Goal: Transaction & Acquisition: Purchase product/service

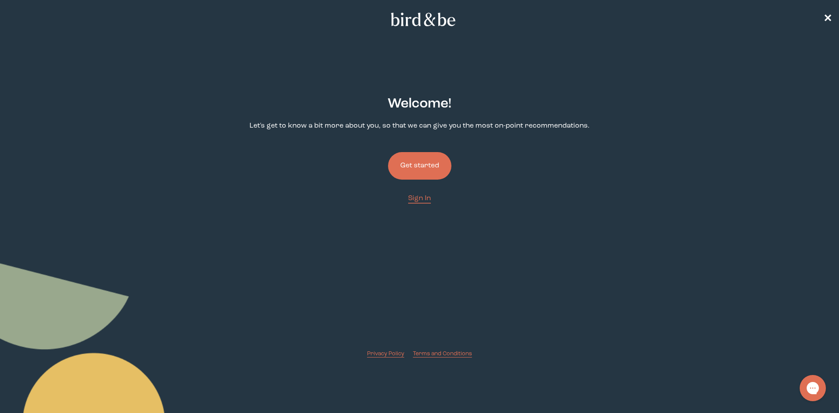
click at [406, 166] on button "Get started" at bounding box center [419, 166] width 63 height 28
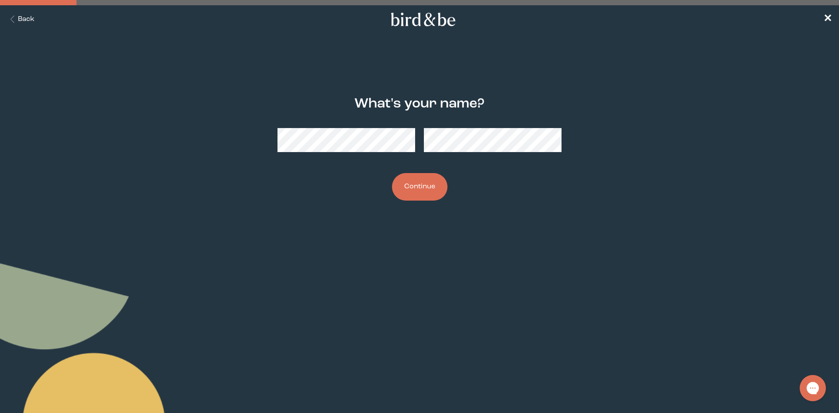
click at [426, 193] on button "Continue" at bounding box center [419, 187] width 55 height 28
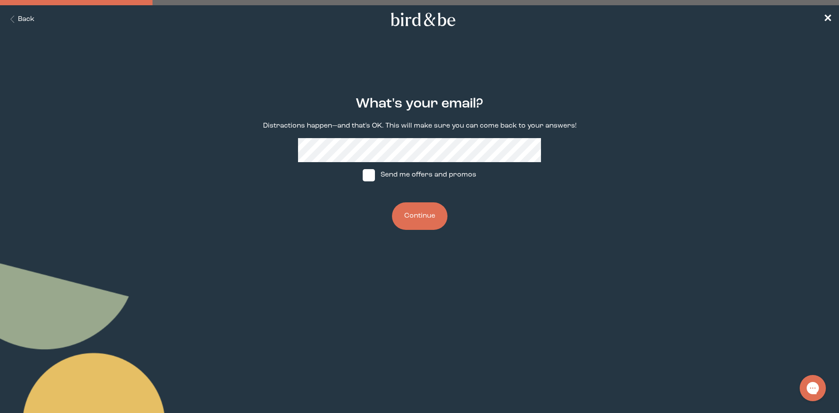
drag, startPoint x: 363, startPoint y: 175, endPoint x: 383, endPoint y: 184, distance: 21.9
click at [364, 175] on span at bounding box center [369, 175] width 12 height 12
click at [363, 175] on input "Send me offers and promos" at bounding box center [362, 175] width 0 height 0
checkbox input "true"
click at [417, 216] on button "Continue" at bounding box center [419, 216] width 55 height 28
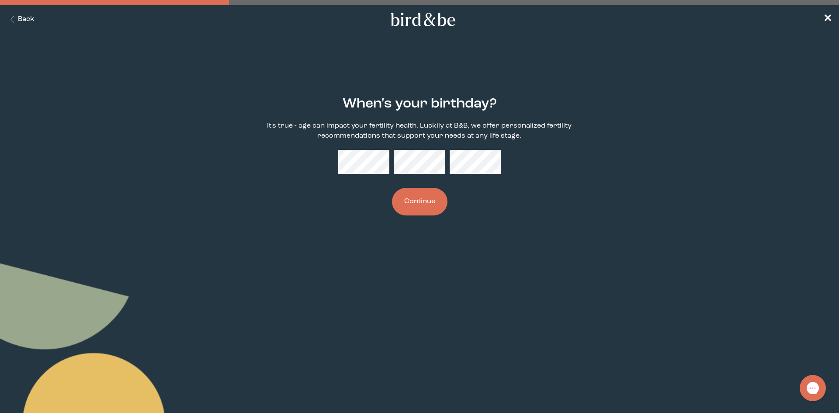
click at [329, 170] on div "When's your birthday? It's true - age can impact your fertility health. Luckily…" at bounding box center [420, 155] width 406 height 147
click at [401, 202] on button "Continue" at bounding box center [419, 202] width 55 height 28
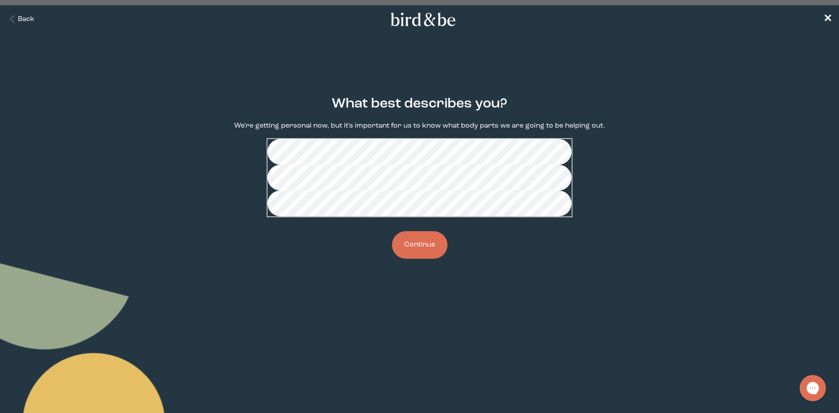
click at [427, 259] on button "Continue" at bounding box center [419, 245] width 55 height 28
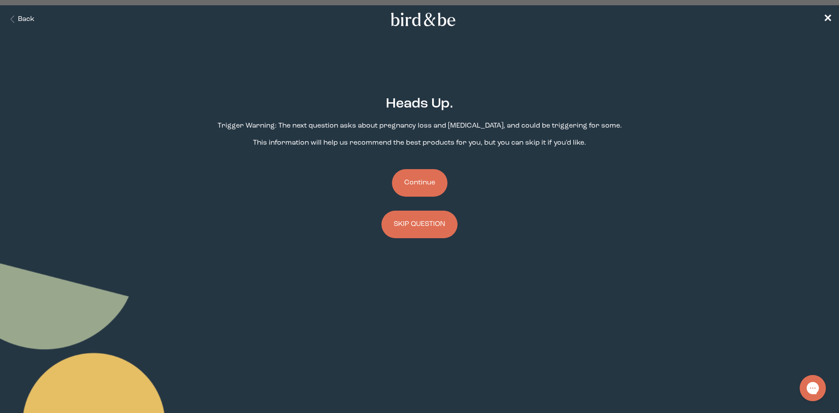
click at [424, 184] on button "Continue" at bounding box center [419, 183] width 55 height 28
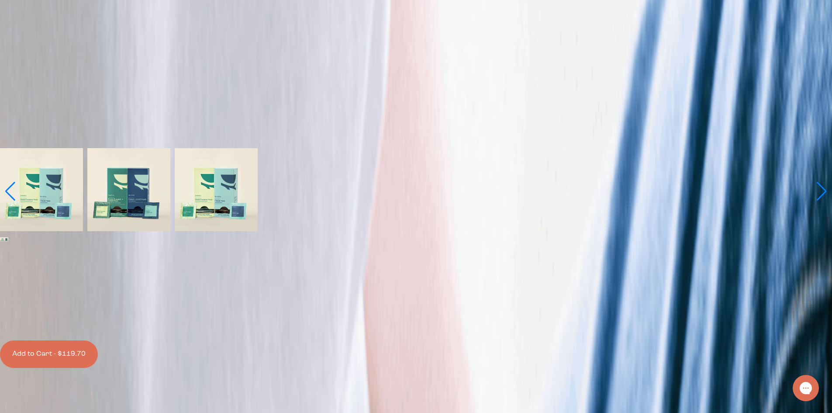
scroll to position [131, 0]
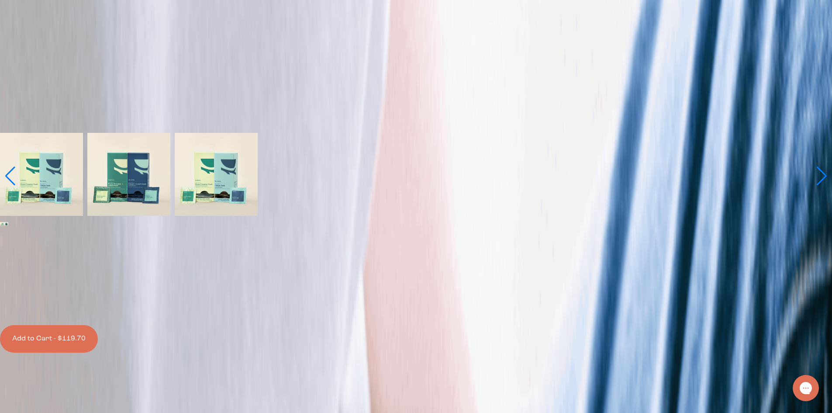
click at [393, 278] on label "With CoQ10 Boosts" at bounding box center [416, 283] width 829 height 10
click at [10, 269] on input "With CoQ10 Boosts" at bounding box center [7, 272] width 6 height 6
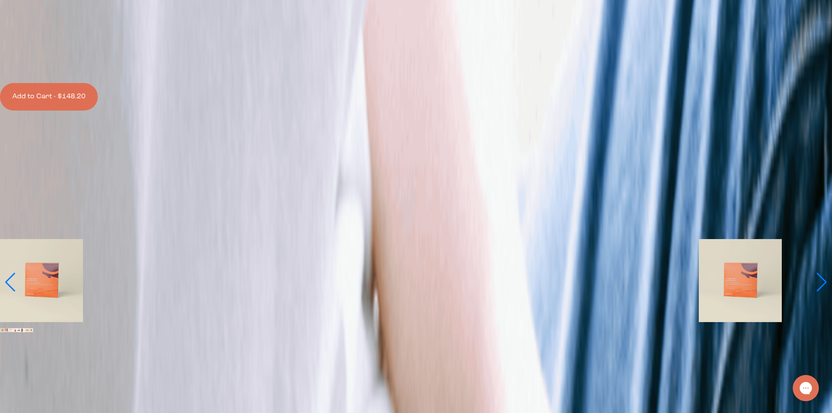
scroll to position [393, 0]
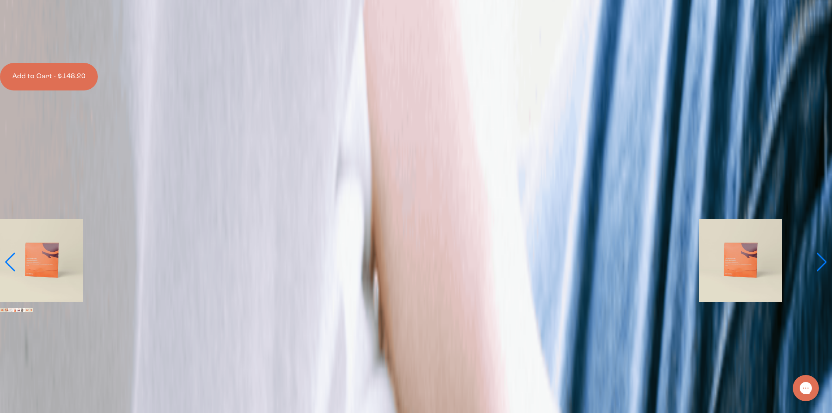
click at [70, 217] on span "Learn More About it" at bounding box center [35, 213] width 70 height 7
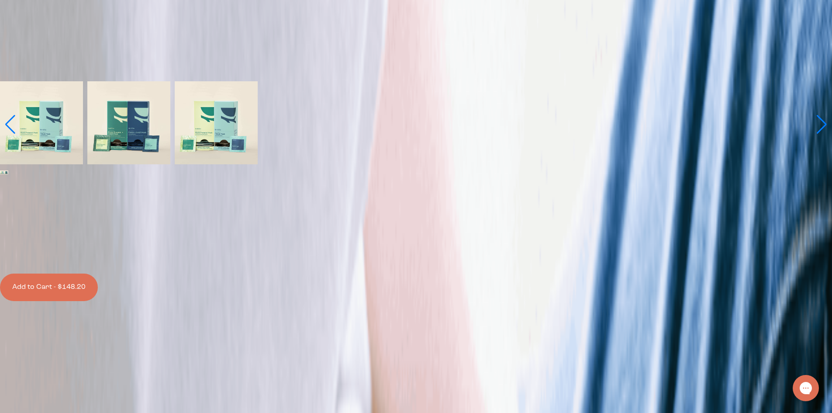
scroll to position [175, 0]
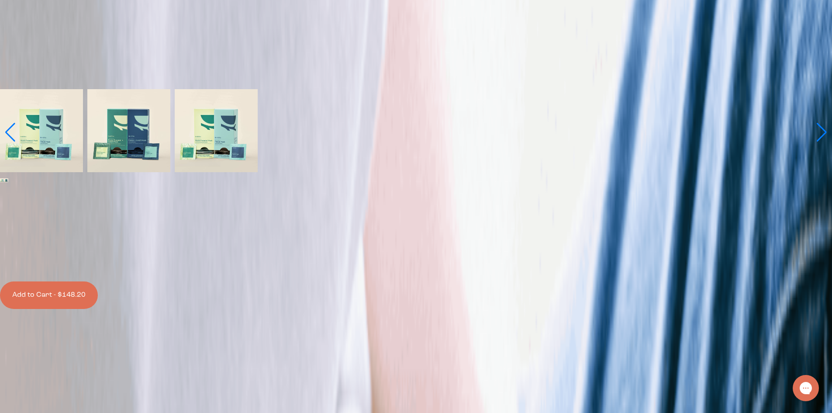
click at [357, 263] on div at bounding box center [416, 263] width 829 height 0
click at [357, 265] on input "$148.20 $140.40 Subscribe + Free Shipping" at bounding box center [418, 268] width 829 height 6
radio input "true"
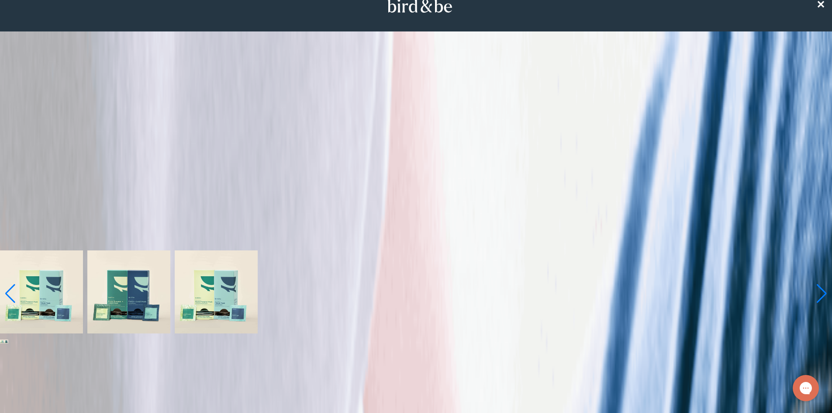
scroll to position [0, 0]
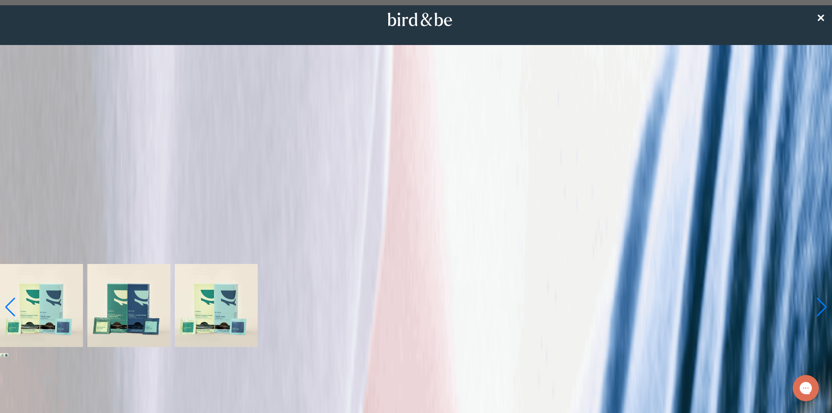
click at [9, 353] on img at bounding box center [6, 355] width 4 height 4
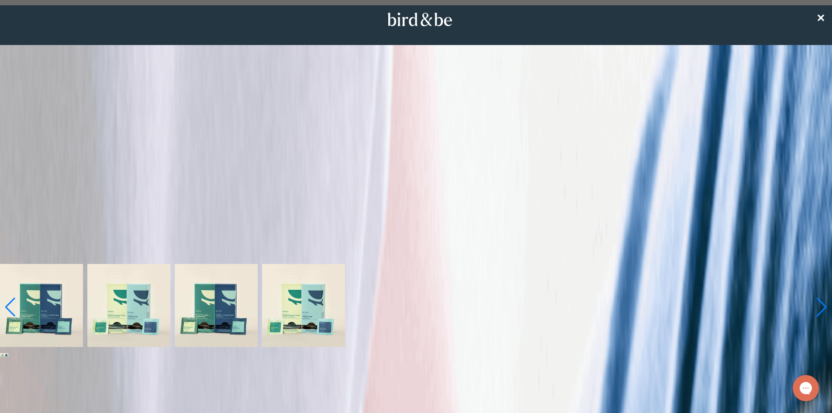
click at [4, 353] on img at bounding box center [2, 355] width 4 height 4
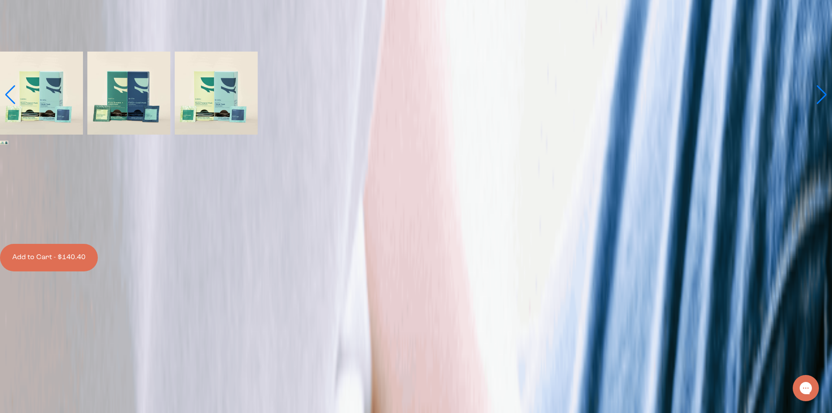
scroll to position [218, 0]
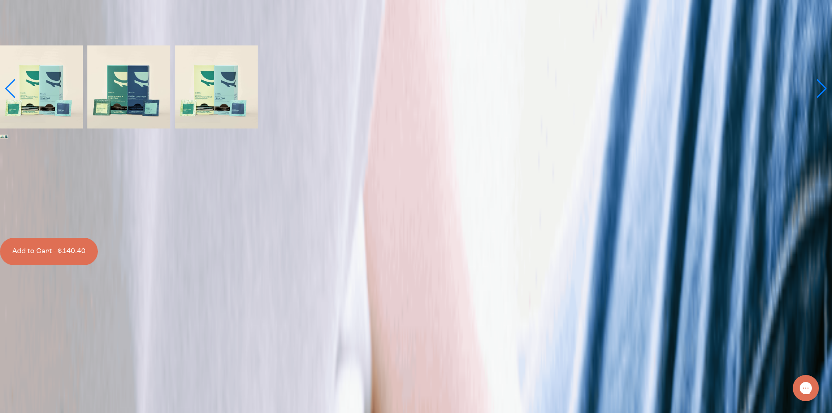
click at [98, 240] on button "Add to Cart - $140.40" at bounding box center [49, 252] width 98 height 28
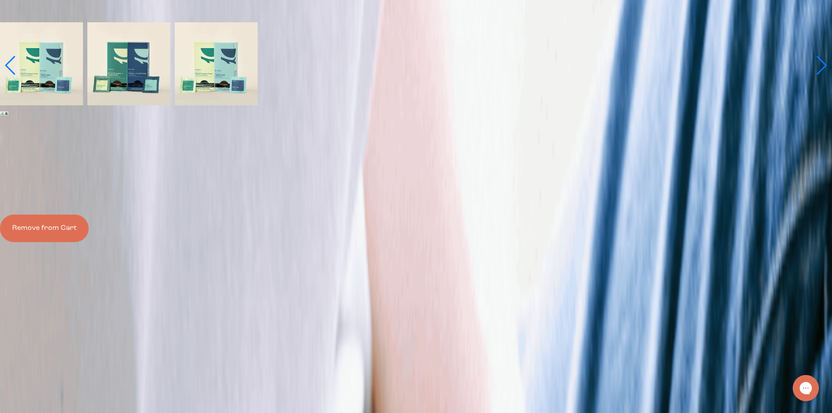
scroll to position [262, 0]
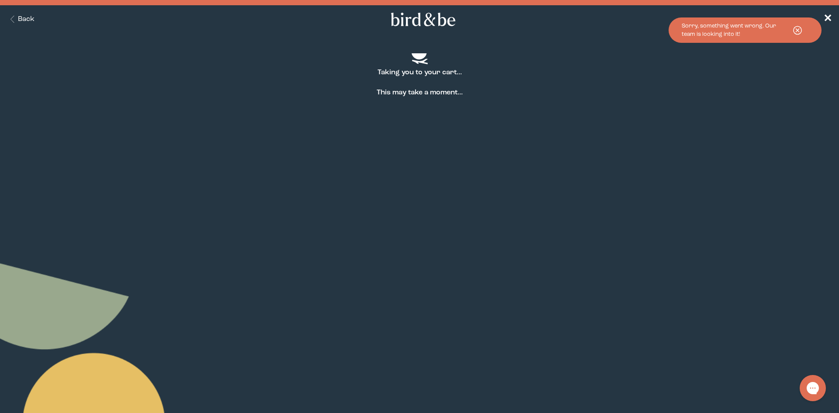
click at [797, 33] on icon at bounding box center [798, 30] width 22 height 12
click at [794, 30] on icon at bounding box center [798, 30] width 22 height 12
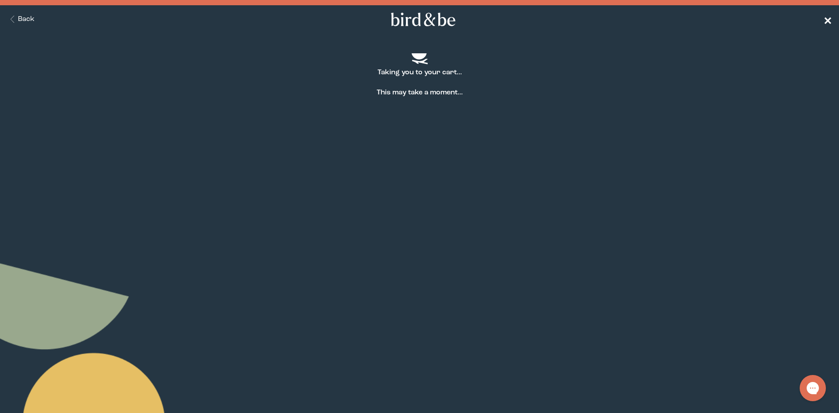
click at [826, 17] on span "✕" at bounding box center [827, 19] width 9 height 10
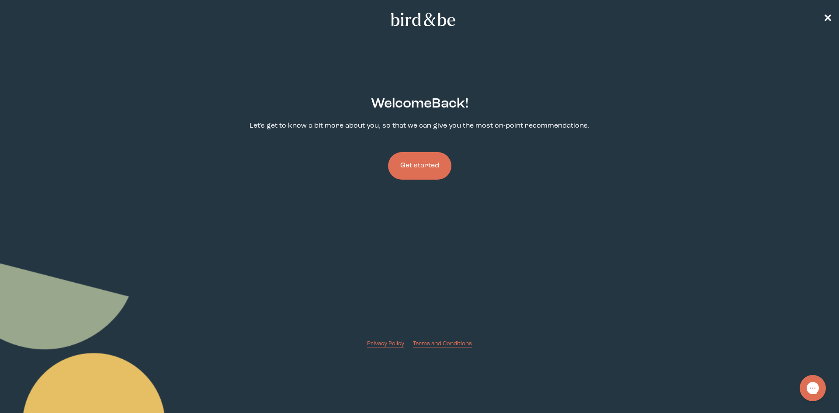
click at [423, 163] on button "Get started" at bounding box center [419, 166] width 63 height 28
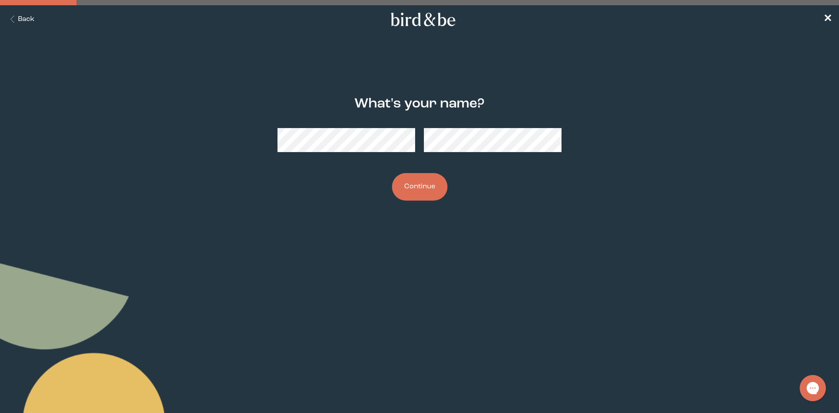
click at [423, 187] on button "Continue" at bounding box center [419, 187] width 55 height 28
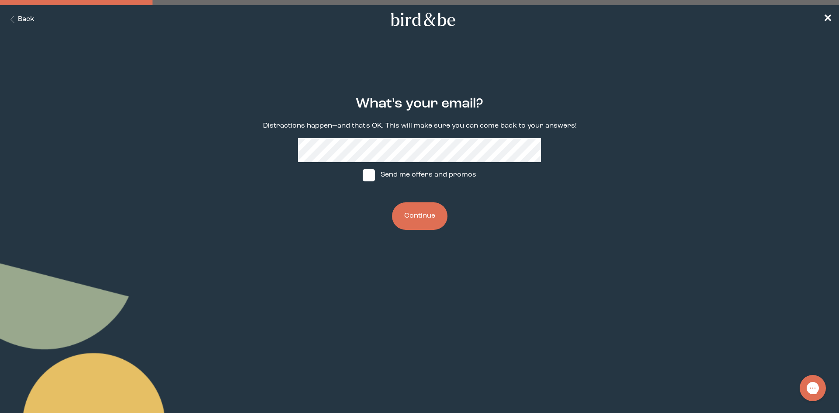
click at [376, 171] on label "Send me offers and promos" at bounding box center [419, 175] width 130 height 26
click at [363, 175] on input "Send me offers and promos" at bounding box center [362, 175] width 0 height 0
checkbox input "true"
click at [426, 217] on button "Continue" at bounding box center [419, 216] width 55 height 28
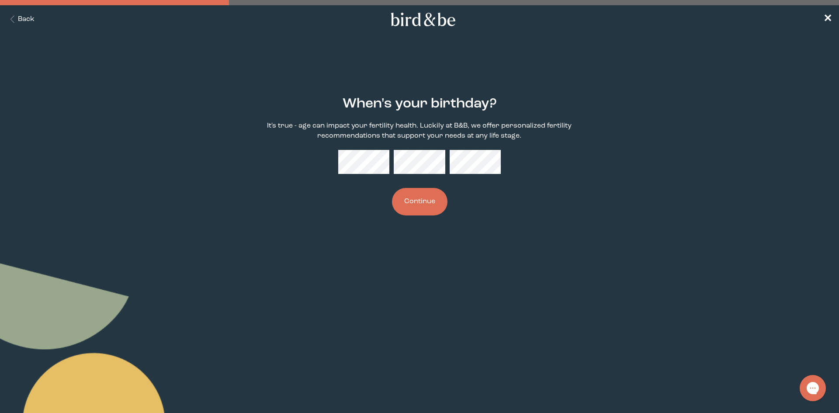
click at [425, 204] on button "Continue" at bounding box center [419, 202] width 55 height 28
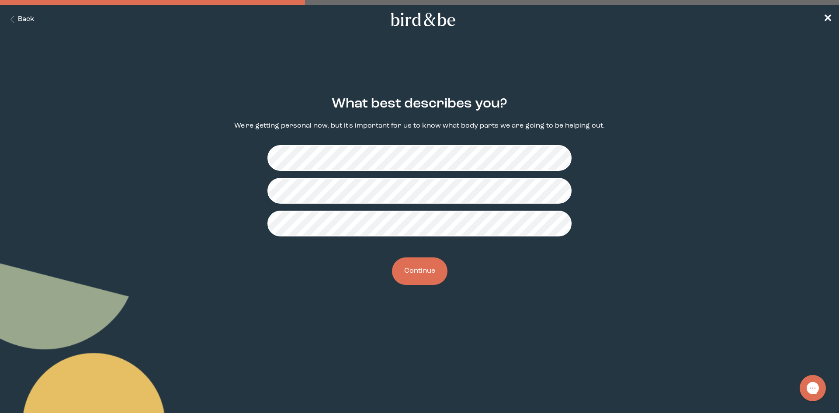
click at [425, 266] on button "Continue" at bounding box center [419, 271] width 55 height 28
click at [426, 276] on button "Continue" at bounding box center [419, 271] width 55 height 28
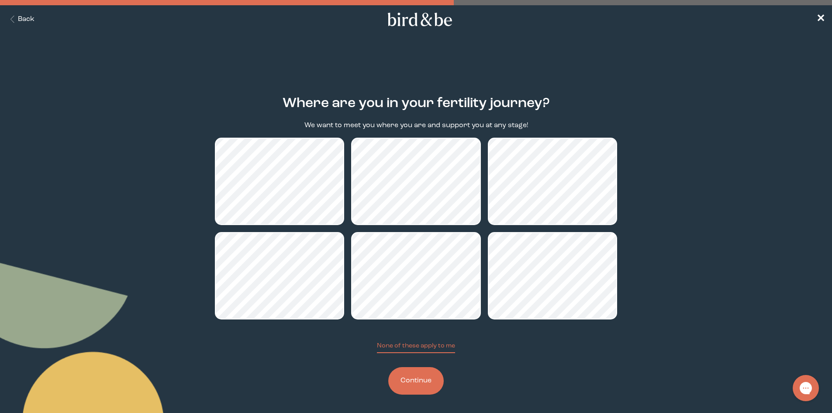
click at [426, 374] on button "Continue" at bounding box center [415, 381] width 55 height 28
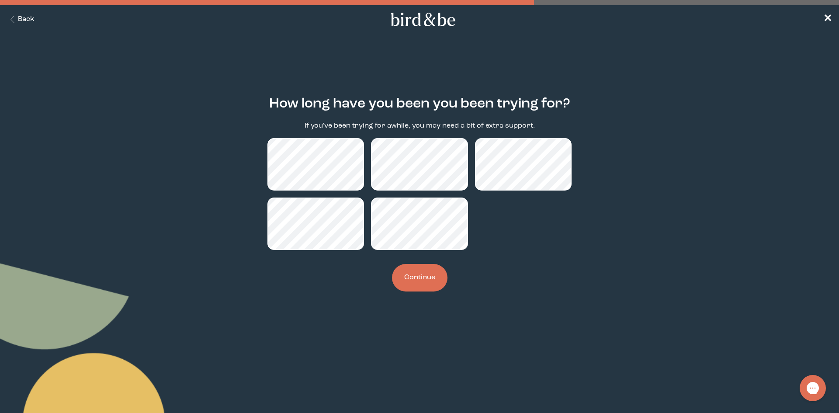
click at [422, 281] on button "Continue" at bounding box center [419, 278] width 55 height 28
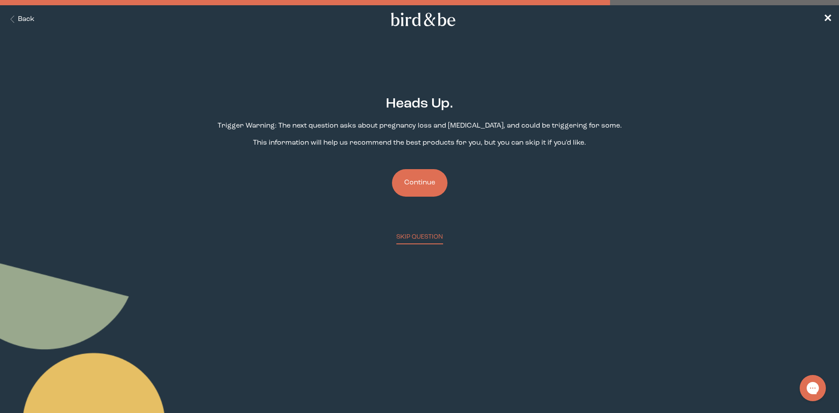
click at [433, 185] on button "Continue" at bounding box center [419, 183] width 55 height 28
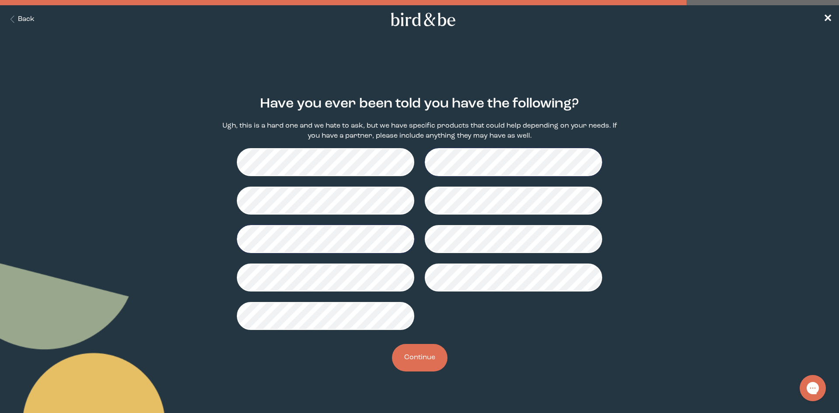
click at [419, 358] on button "Continue" at bounding box center [419, 358] width 55 height 28
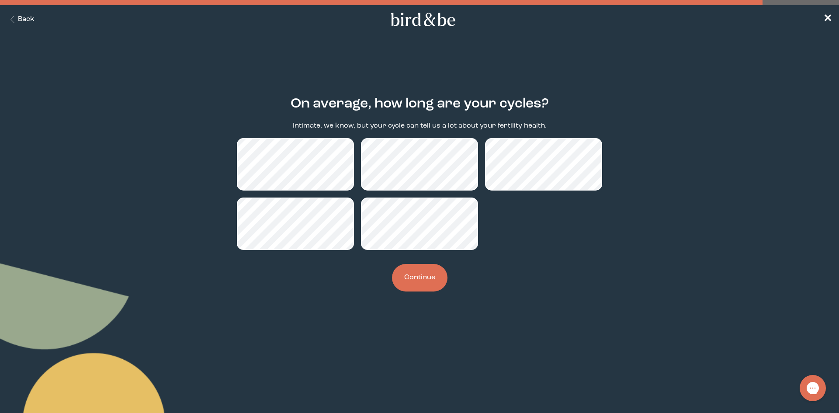
click at [425, 283] on button "Continue" at bounding box center [419, 278] width 55 height 28
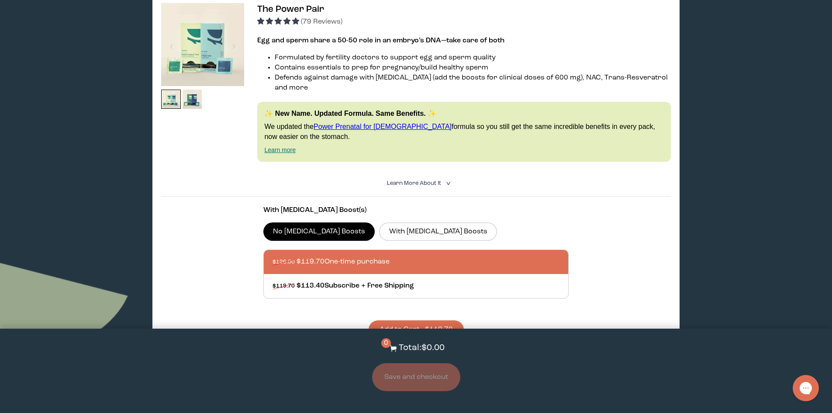
scroll to position [175, 0]
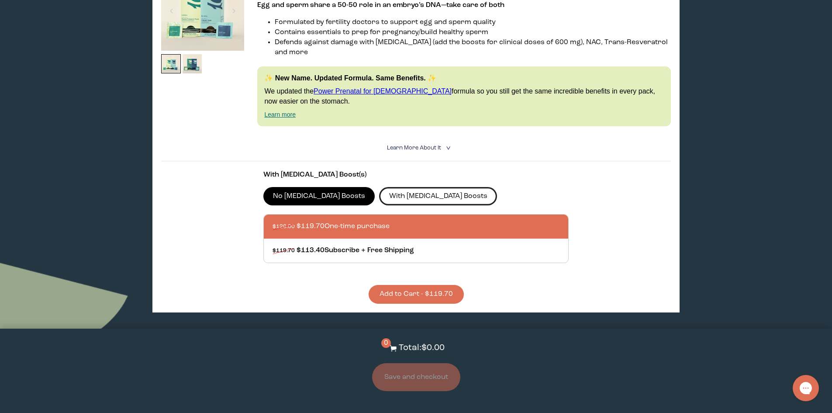
click at [394, 191] on label "With CoQ10 Boosts" at bounding box center [438, 196] width 118 height 18
click at [0, 0] on input "With CoQ10 Boosts" at bounding box center [0, 0] width 0 height 0
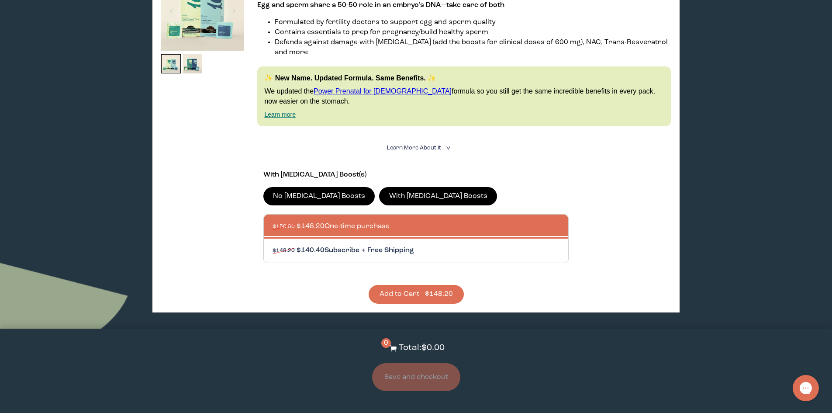
click at [408, 243] on div at bounding box center [425, 251] width 305 height 24
click at [273, 245] on input "$148.20 $140.40 Subscribe + Free Shipping" at bounding box center [272, 245] width 0 height 0
radio input "true"
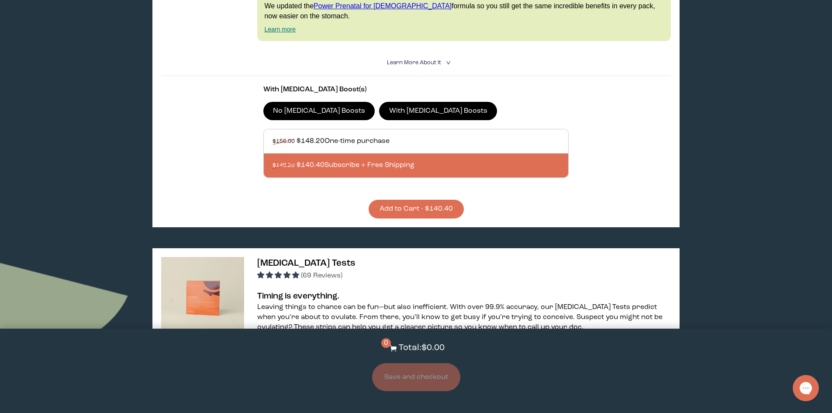
scroll to position [262, 0]
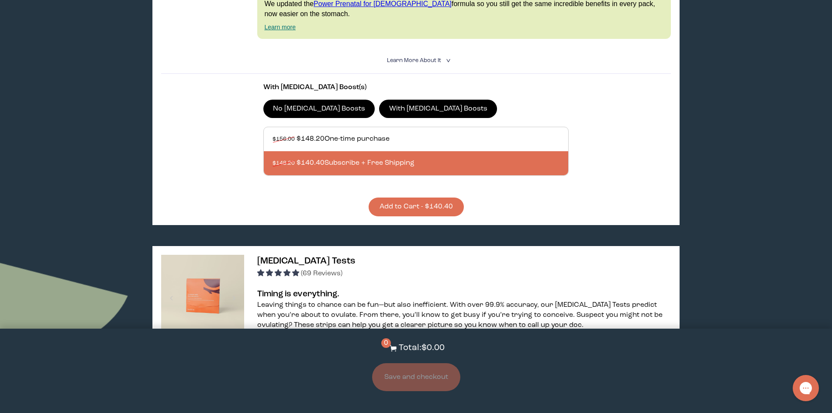
click at [416, 198] on button "Add to Cart - $140.40" at bounding box center [416, 207] width 95 height 19
click at [433, 374] on button "Save and checkout" at bounding box center [416, 377] width 88 height 28
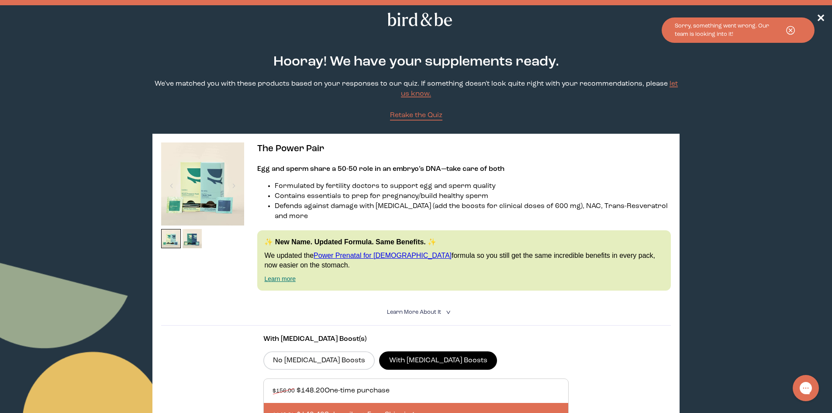
click at [791, 31] on use at bounding box center [791, 30] width 8 height 8
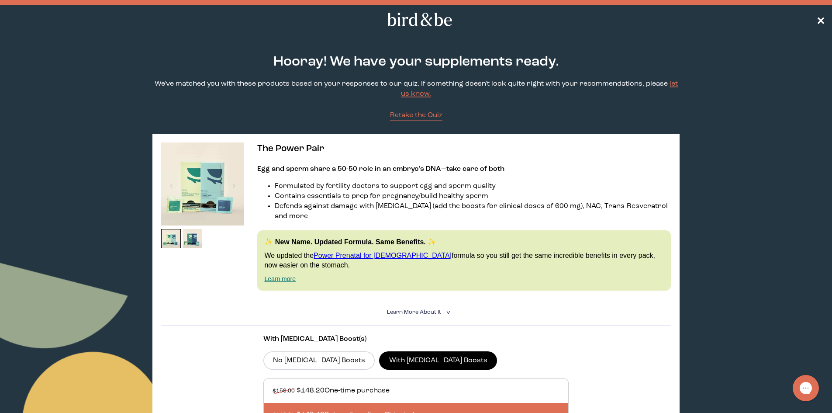
click at [822, 17] on span "✕" at bounding box center [821, 19] width 9 height 10
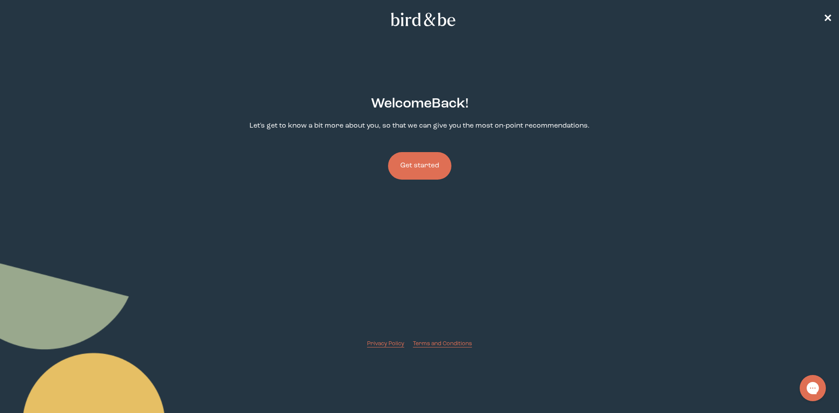
click at [420, 170] on button "Get started" at bounding box center [419, 166] width 63 height 28
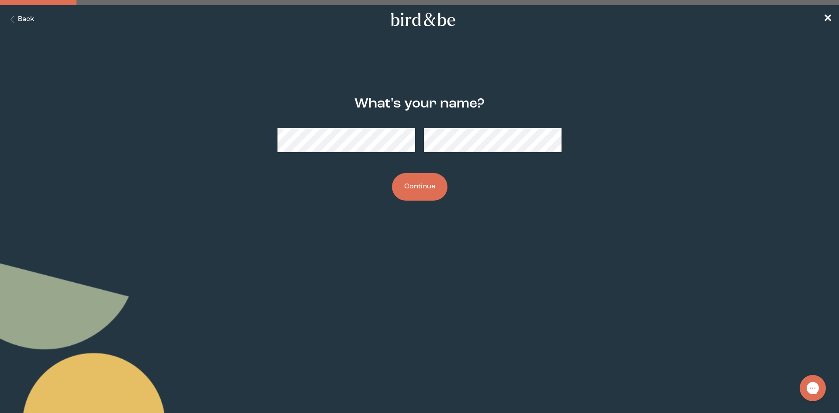
click at [421, 196] on button "Continue" at bounding box center [419, 187] width 55 height 28
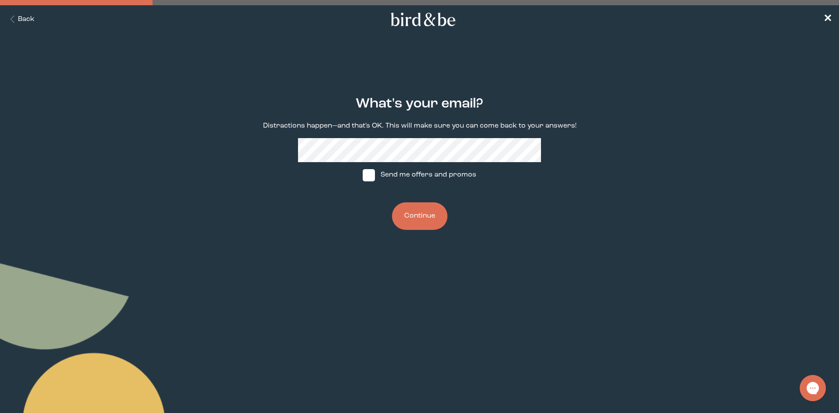
click at [371, 180] on span at bounding box center [369, 175] width 12 height 12
click at [363, 175] on input "Send me offers and promos" at bounding box center [362, 175] width 0 height 0
checkbox input "true"
click at [411, 212] on button "Continue" at bounding box center [419, 216] width 55 height 28
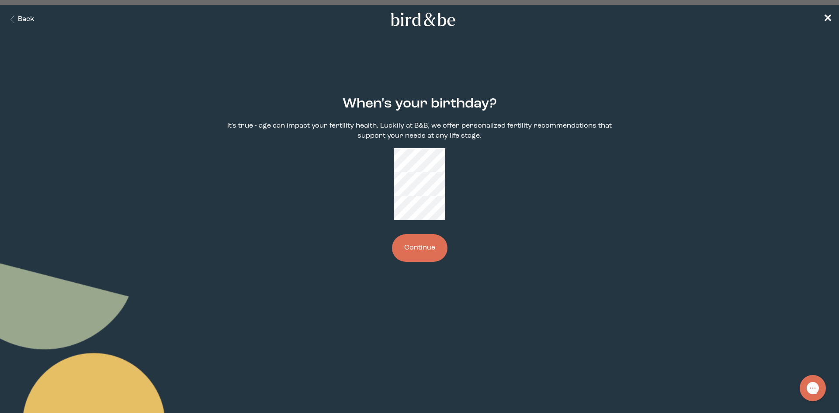
click at [419, 234] on button "Continue" at bounding box center [419, 248] width 55 height 28
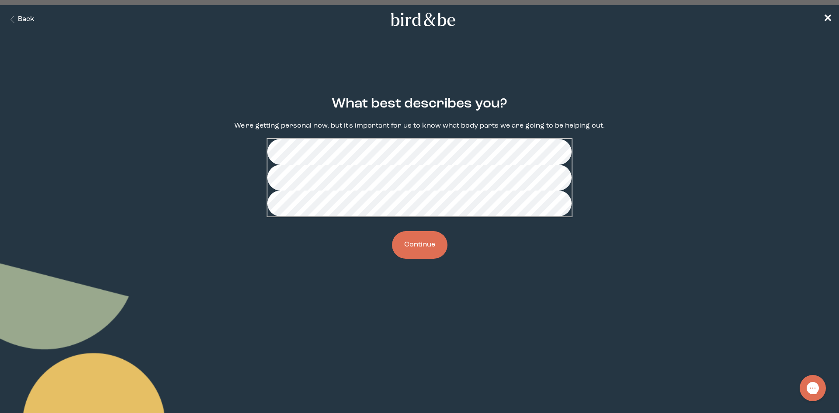
click at [428, 259] on button "Continue" at bounding box center [419, 245] width 55 height 28
click at [424, 259] on button "Continue" at bounding box center [419, 245] width 55 height 28
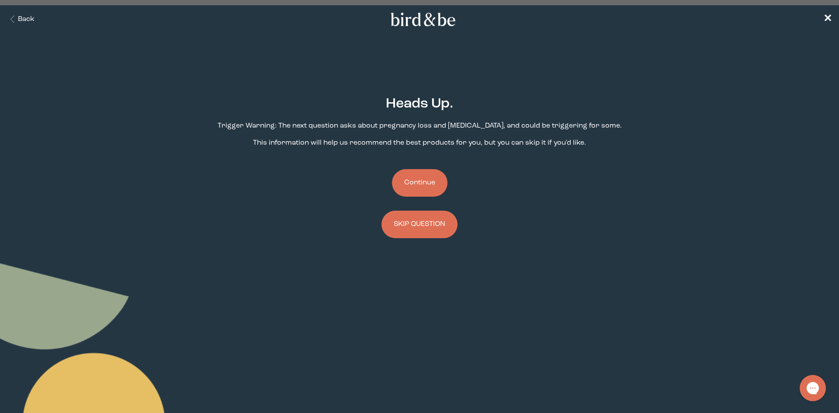
click at [433, 180] on button "Continue" at bounding box center [419, 183] width 55 height 28
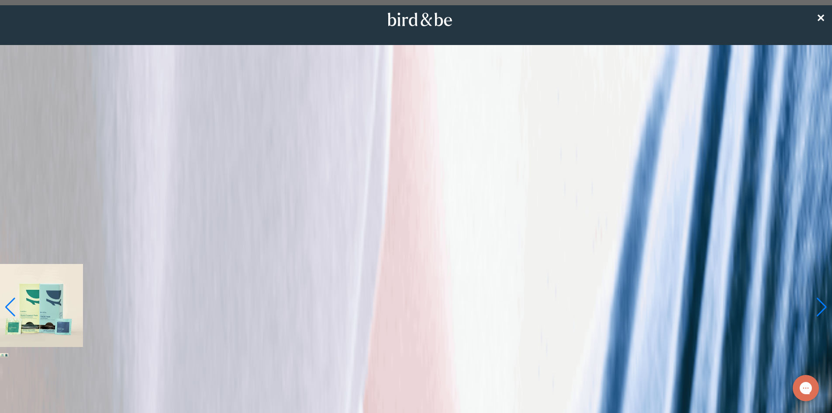
click at [395, 409] on label "With CoQ10 Boosts" at bounding box center [416, 414] width 829 height 10
click at [10, 400] on input "With CoQ10 Boosts" at bounding box center [7, 403] width 6 height 6
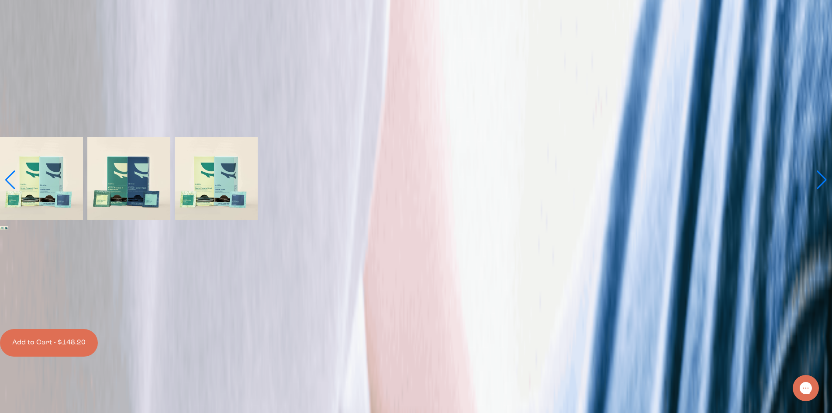
scroll to position [131, 0]
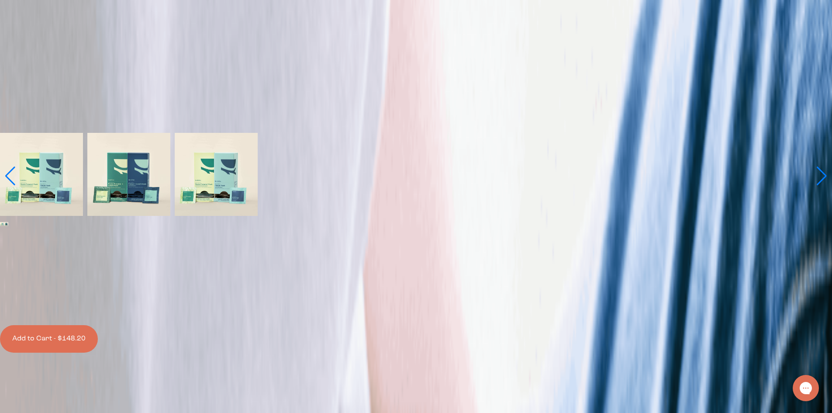
click at [428, 307] on div at bounding box center [416, 307] width 829 height 0
click at [428, 309] on input "$148.20 $140.40 Subscribe + Free Shipping" at bounding box center [418, 312] width 829 height 6
radio input "true"
click at [98, 325] on button "Add to Cart - $140.40" at bounding box center [49, 339] width 98 height 28
